Goal: Check status: Check status

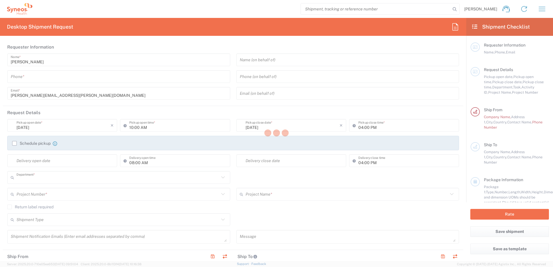
type input "8510"
type input "[GEOGRAPHIC_DATA]"
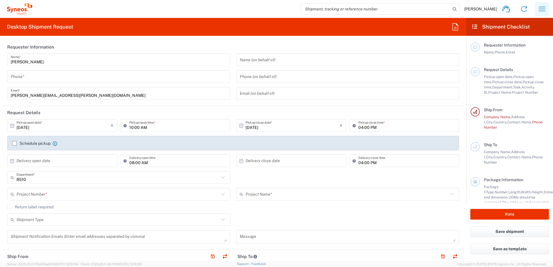
click at [542, 12] on icon "button" at bounding box center [542, 8] width 9 height 9
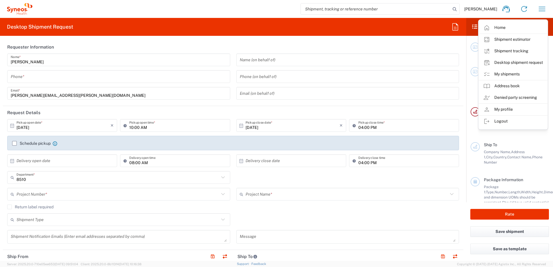
drag, startPoint x: 498, startPoint y: 76, endPoint x: 7, endPoint y: 24, distance: 493.4
click at [498, 76] on link "My shipments" at bounding box center [513, 75] width 69 height 12
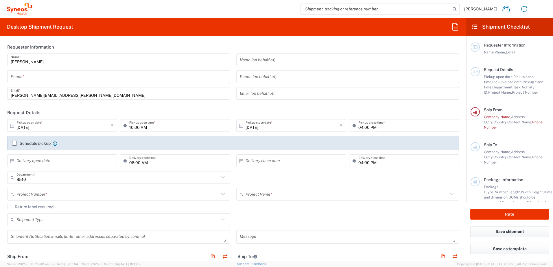
type input "Syneos Health UK Limited"
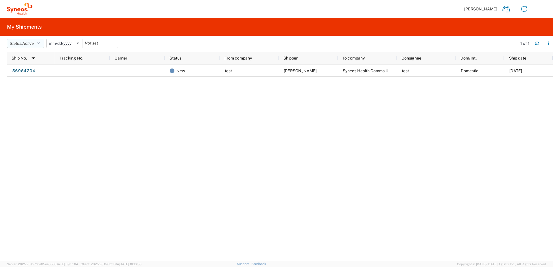
click at [40, 42] on icon "button" at bounding box center [38, 43] width 3 height 4
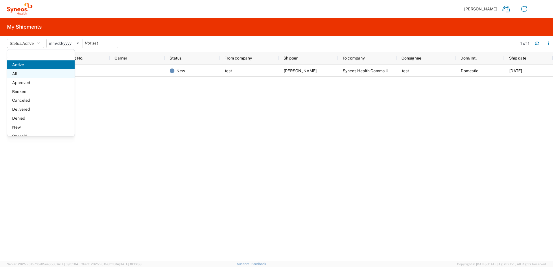
click at [29, 75] on span "All" at bounding box center [40, 73] width 67 height 9
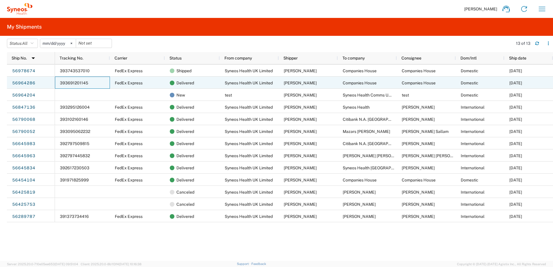
drag, startPoint x: 91, startPoint y: 83, endPoint x: 69, endPoint y: 81, distance: 21.8
click at [69, 81] on div "393691201145" at bounding box center [82, 83] width 55 height 12
click at [74, 83] on span "393691201145" at bounding box center [74, 83] width 28 height 5
drag, startPoint x: 81, startPoint y: 83, endPoint x: 58, endPoint y: 84, distance: 23.2
click at [58, 84] on div "393691201145" at bounding box center [82, 83] width 55 height 12
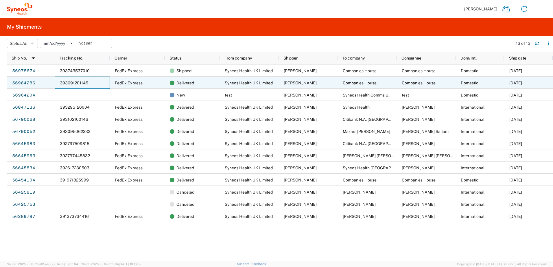
click at [61, 83] on span "393691201145" at bounding box center [74, 83] width 28 height 5
click at [32, 81] on link "56964286" at bounding box center [24, 83] width 24 height 9
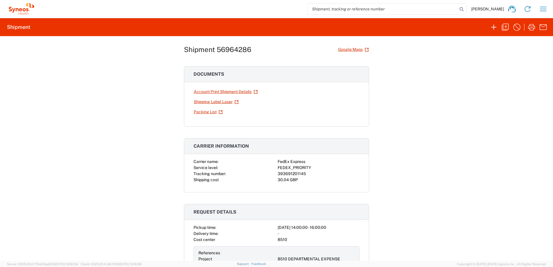
scroll to position [38, 0]
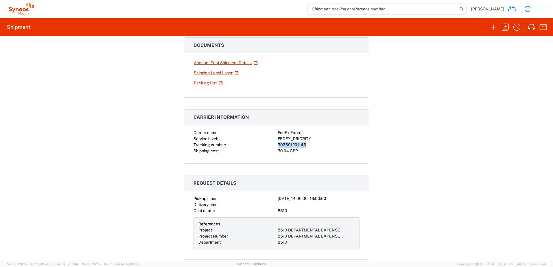
drag, startPoint x: 304, startPoint y: 144, endPoint x: 274, endPoint y: 145, distance: 29.5
click at [274, 145] on div "Carrier name: FedEx Express Service level: FEDEX_PRIORITY Tracking number: 3936…" at bounding box center [277, 142] width 166 height 24
copy div "393691201145"
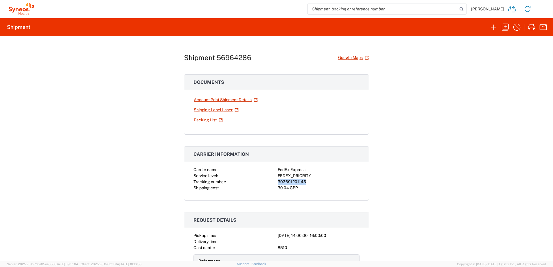
scroll to position [0, 0]
